Goal: Communication & Community: Answer question/provide support

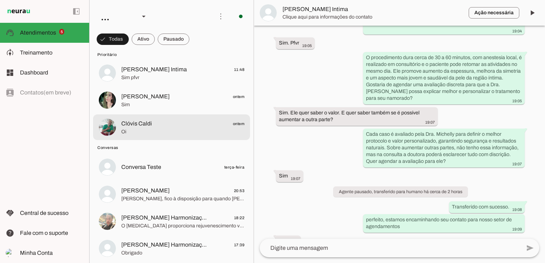
scroll to position [71, 0]
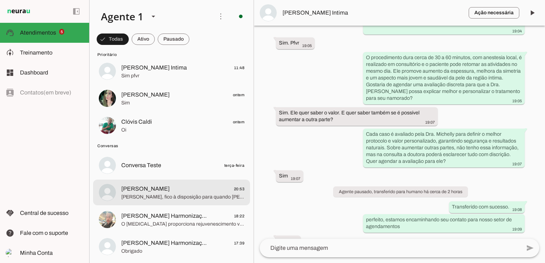
click at [167, 199] on span "Roberto, fico à disposição para quando quiser retomar a conversa e esclarecer q…" at bounding box center [182, 197] width 123 height 7
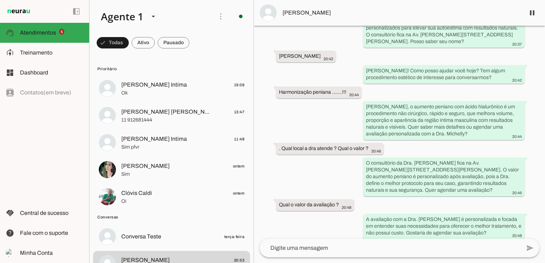
scroll to position [10, 0]
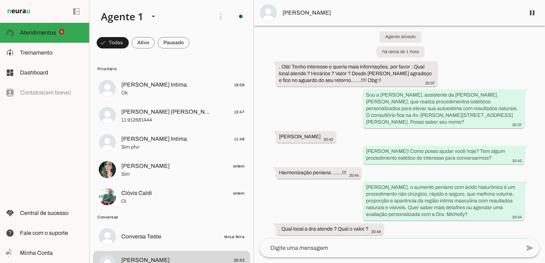
click at [325, 12] on span "Roberto Machado" at bounding box center [401, 13] width 237 height 9
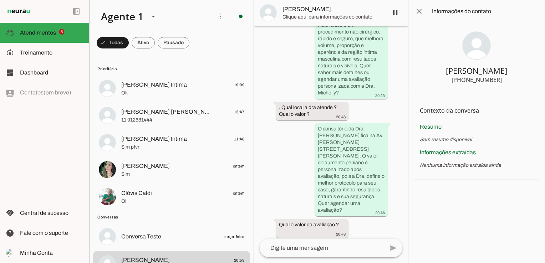
click at [326, 12] on span "Roberto Machado" at bounding box center [333, 9] width 100 height 9
click at [420, 11] on span at bounding box center [419, 11] width 17 height 17
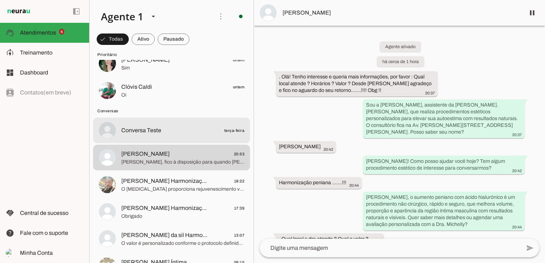
scroll to position [143, 0]
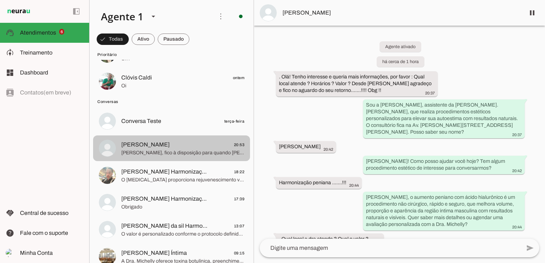
click at [160, 145] on span "Roberto Machado" at bounding box center [145, 145] width 49 height 9
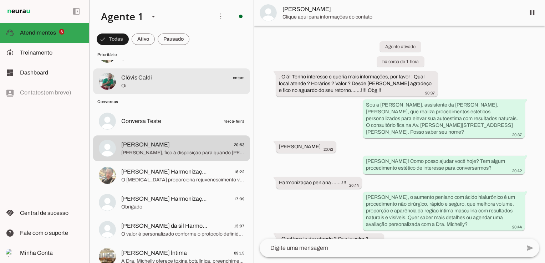
scroll to position [0, 0]
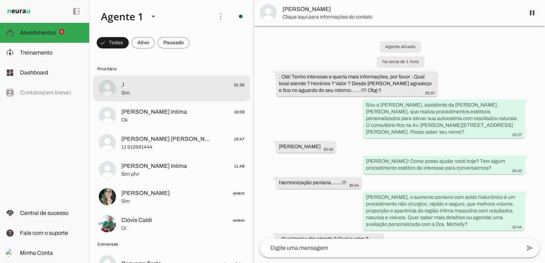
click at [154, 93] on span "Sim" at bounding box center [182, 93] width 123 height 7
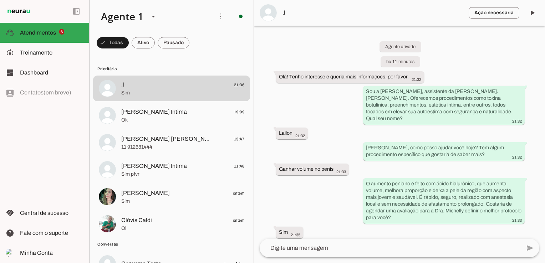
click at [335, 248] on textarea at bounding box center [390, 248] width 261 height 9
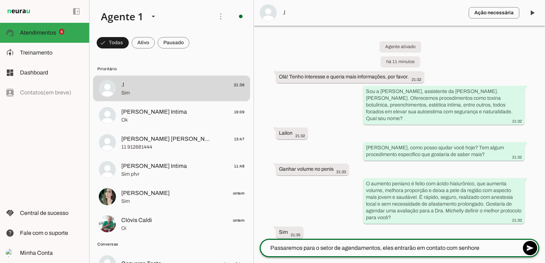
type textarea "Passaremos para o setor de agendamentos, eles entrarão em contato com senhor"
type textarea "obrigado e boa noite"
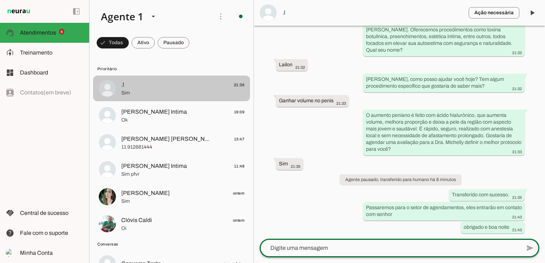
scroll to position [61, 0]
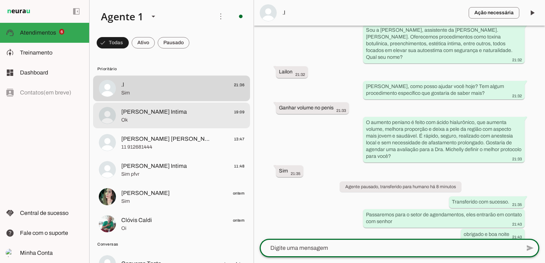
click at [133, 112] on span "[PERSON_NAME] Intima" at bounding box center [154, 112] width 66 height 9
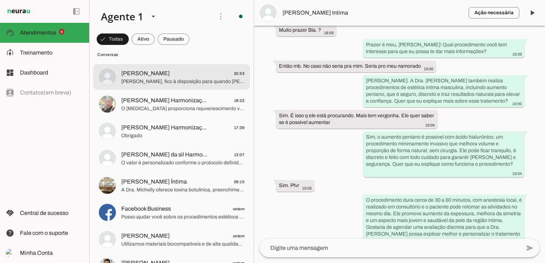
scroll to position [209, 0]
